Goal: Task Accomplishment & Management: Use online tool/utility

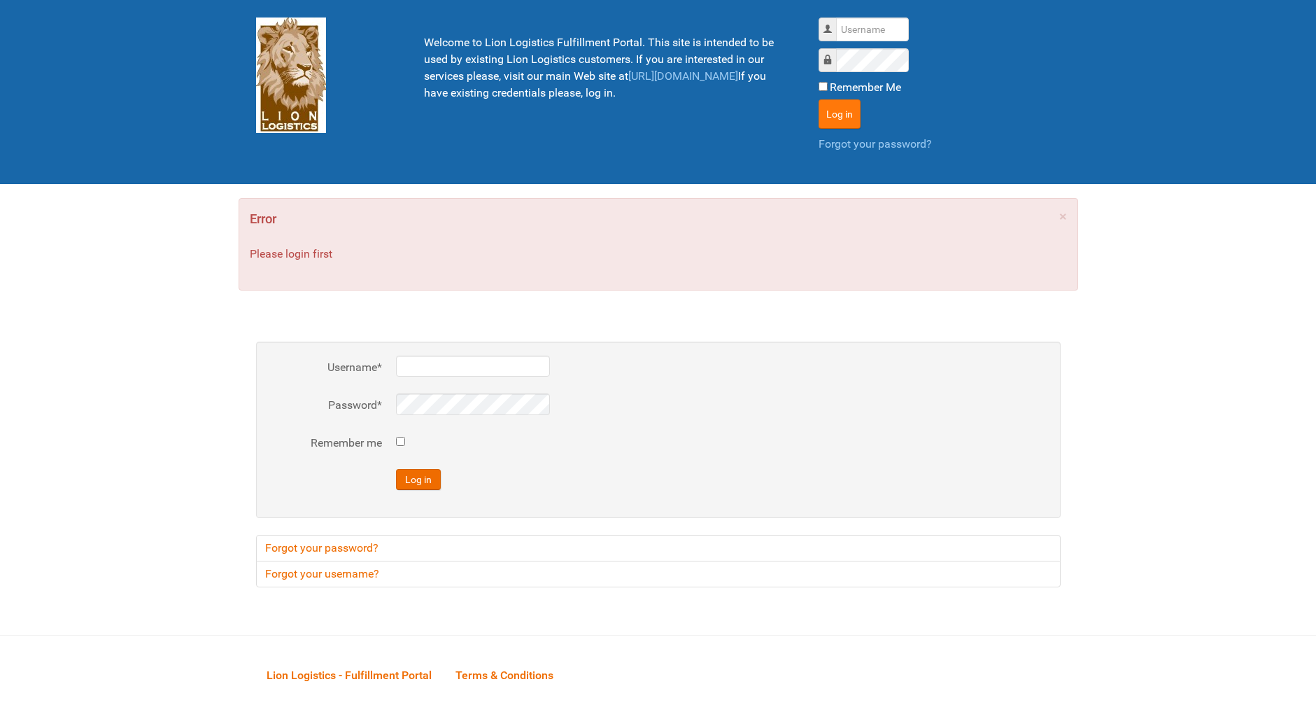
type input "lion"
click at [824, 120] on button "Log in" at bounding box center [840, 113] width 42 height 29
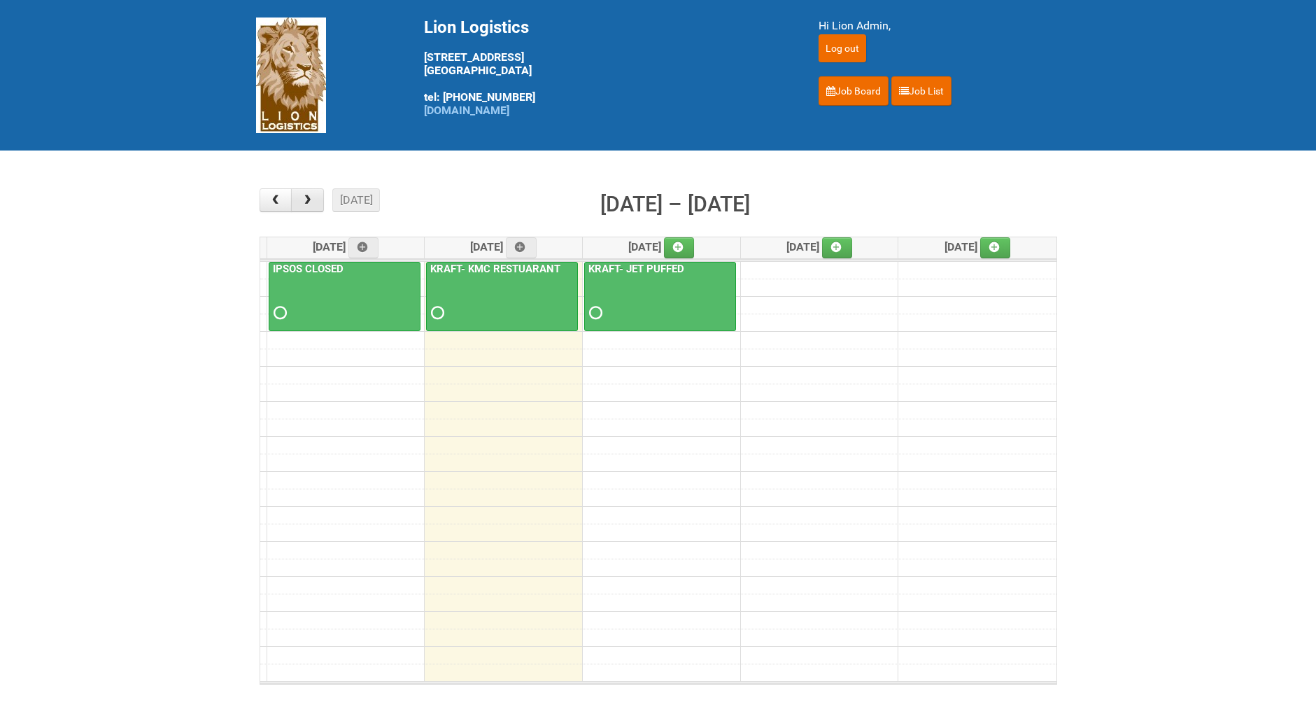
click at [306, 206] on span "button" at bounding box center [307, 200] width 13 height 11
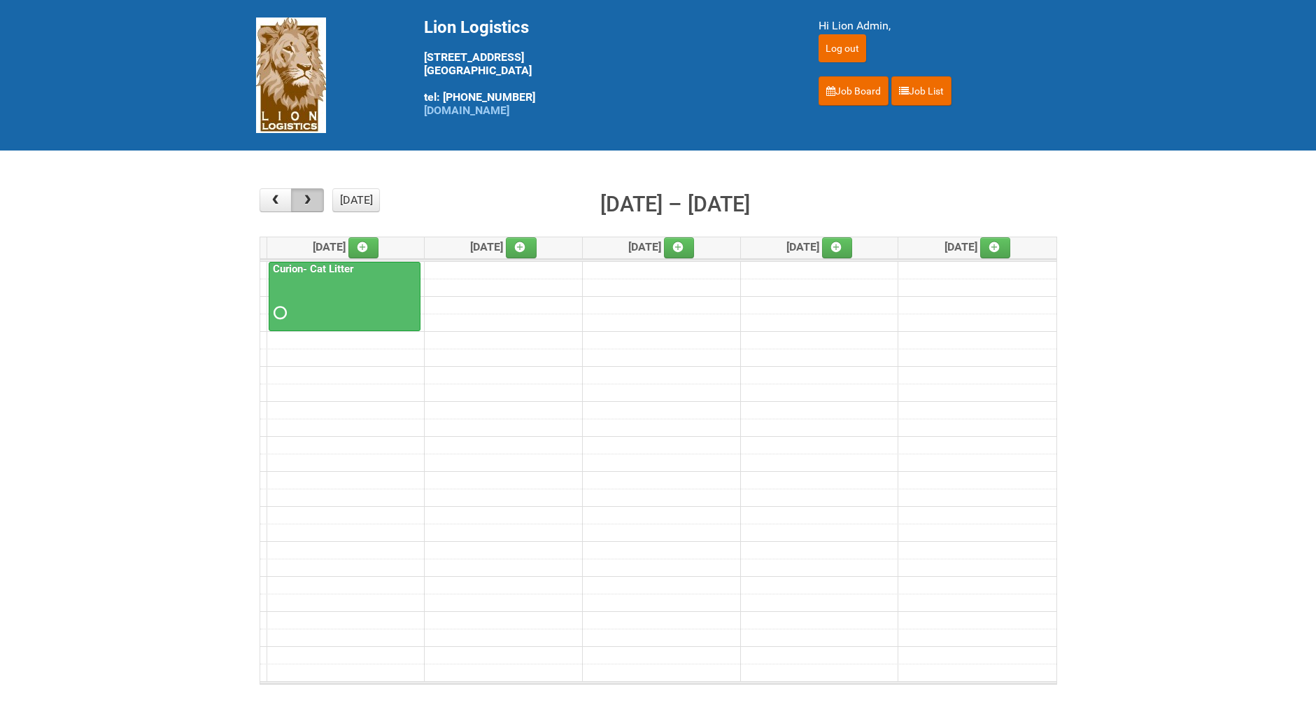
click at [306, 206] on span "button" at bounding box center [307, 200] width 13 height 11
click at [278, 199] on span "button" at bounding box center [275, 200] width 13 height 11
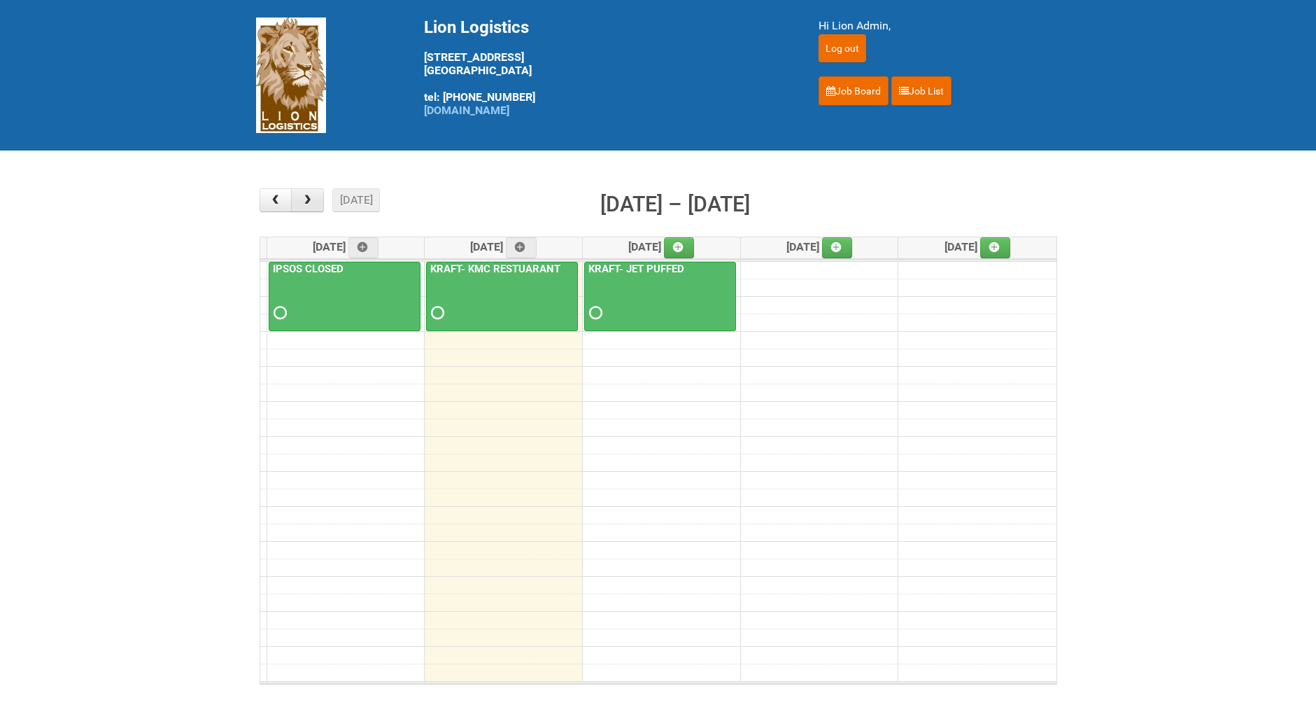
click at [320, 199] on button "button" at bounding box center [307, 200] width 33 height 24
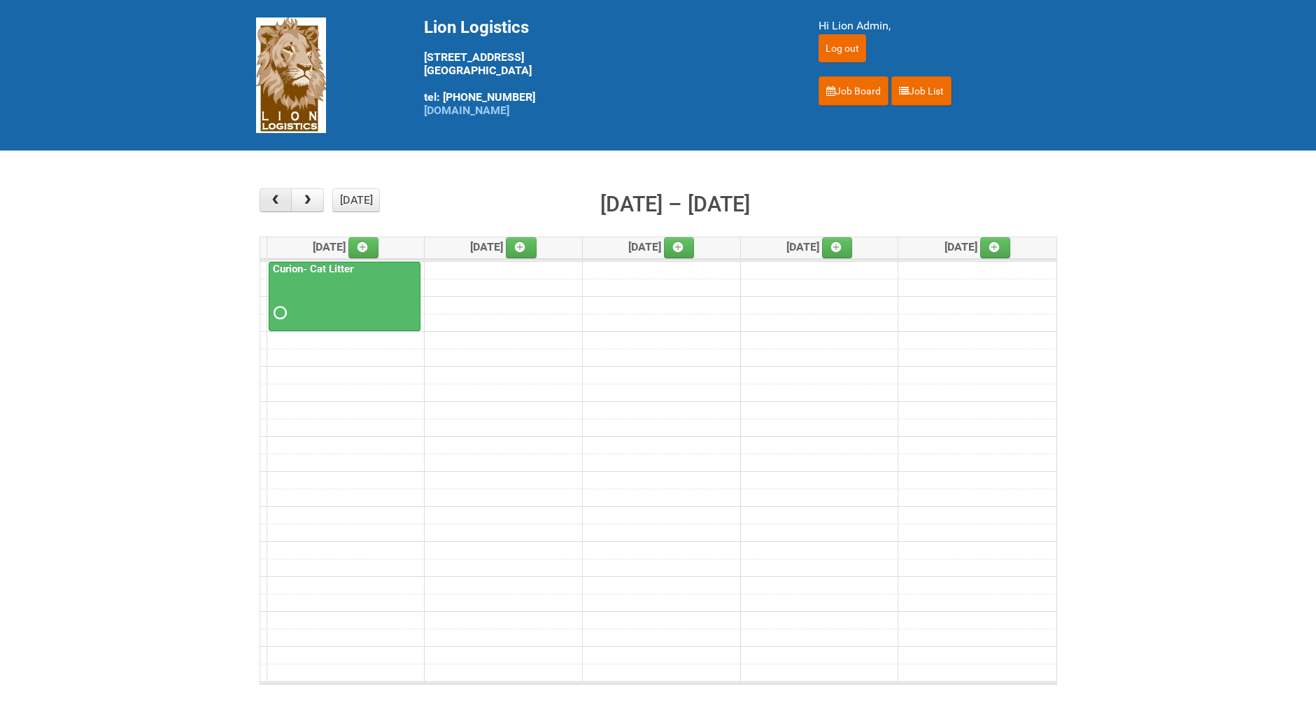
click at [272, 196] on span "button" at bounding box center [275, 200] width 13 height 11
